Goal: Obtain resource: Download file/media

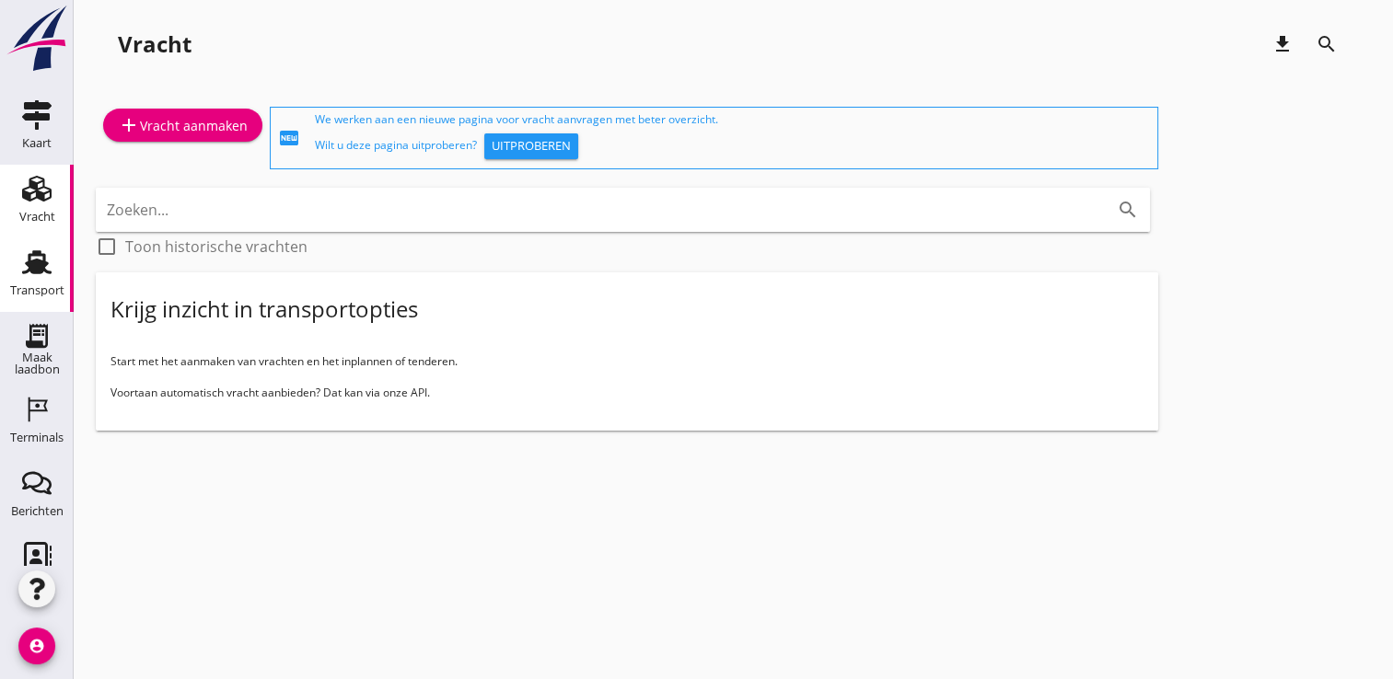
click at [10, 278] on div "Transport" at bounding box center [37, 290] width 54 height 26
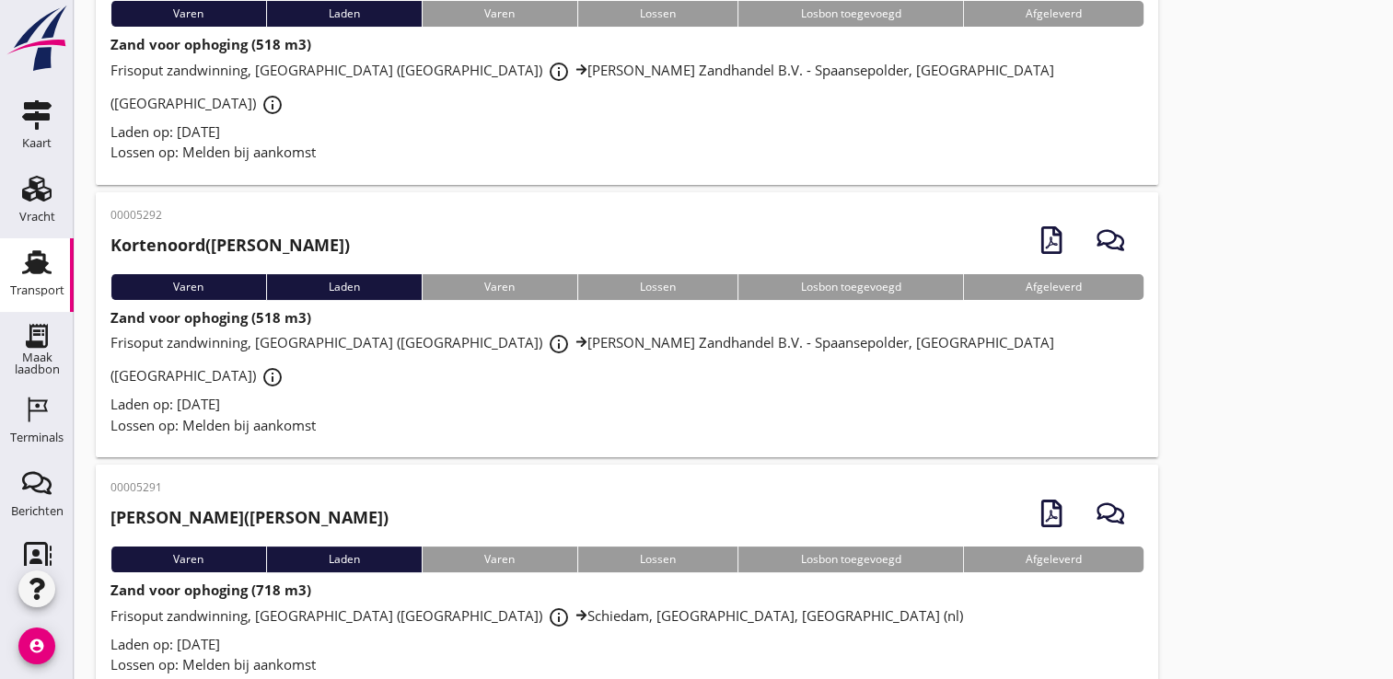
scroll to position [174, 0]
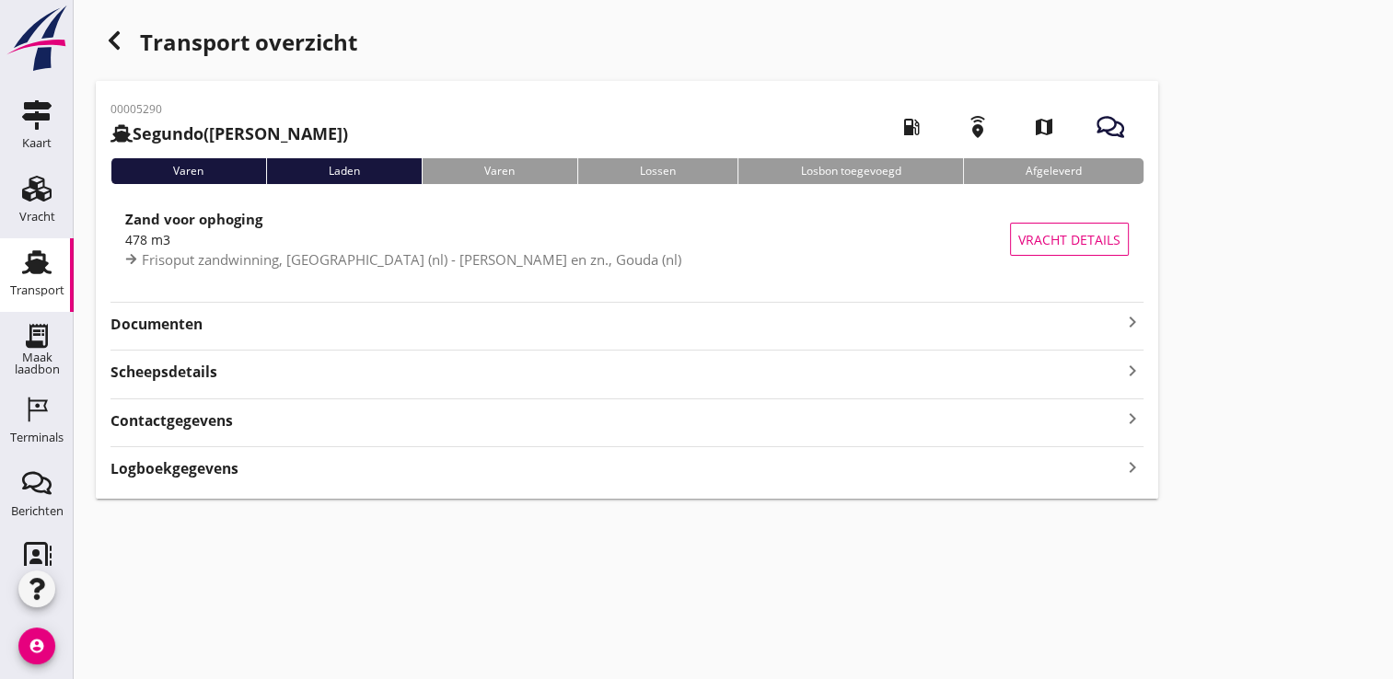
click at [1116, 316] on strong "Documenten" at bounding box center [615, 324] width 1011 height 21
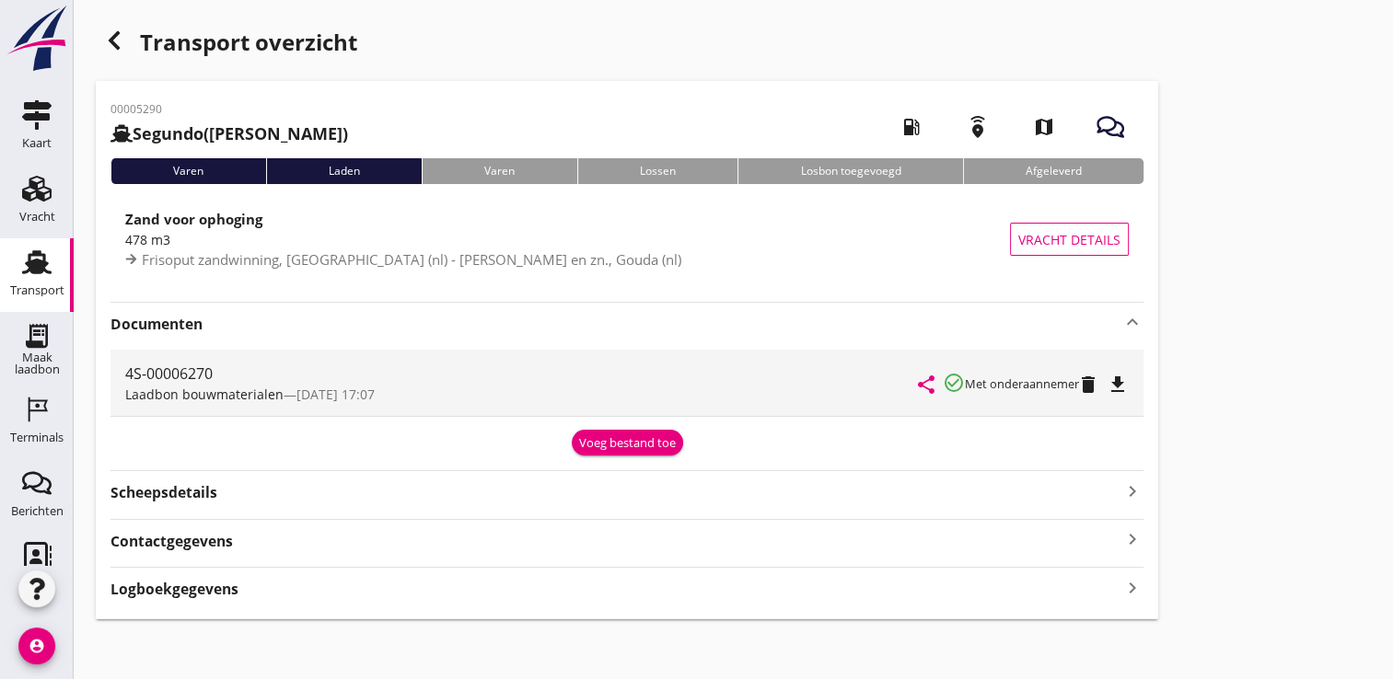
click at [1128, 389] on icon "file_download" at bounding box center [1117, 385] width 22 height 22
